Goal: Transaction & Acquisition: Purchase product/service

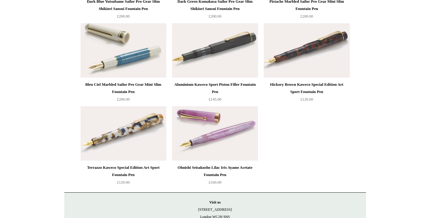
scroll to position [3040, 0]
click at [128, 59] on img at bounding box center [124, 51] width 86 height 54
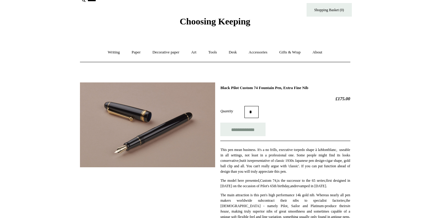
scroll to position [9, 0]
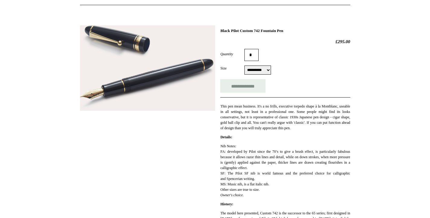
scroll to position [68, 0]
